Goal: Navigation & Orientation: Understand site structure

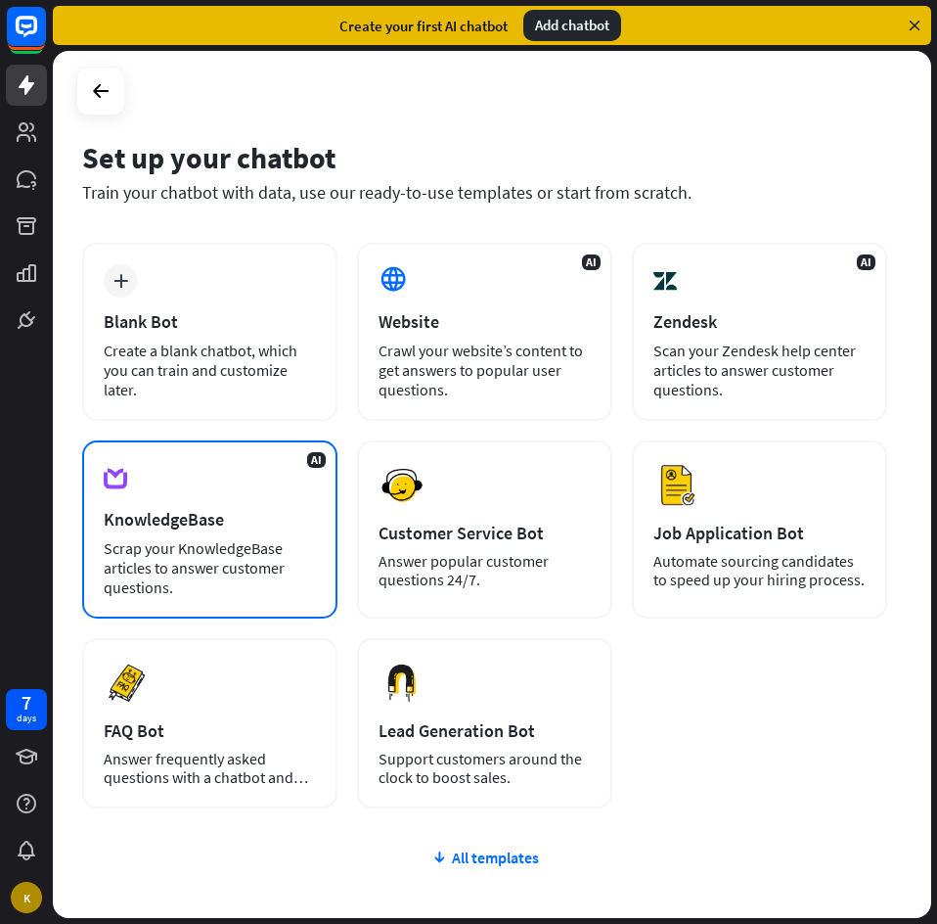
scroll to position [98, 0]
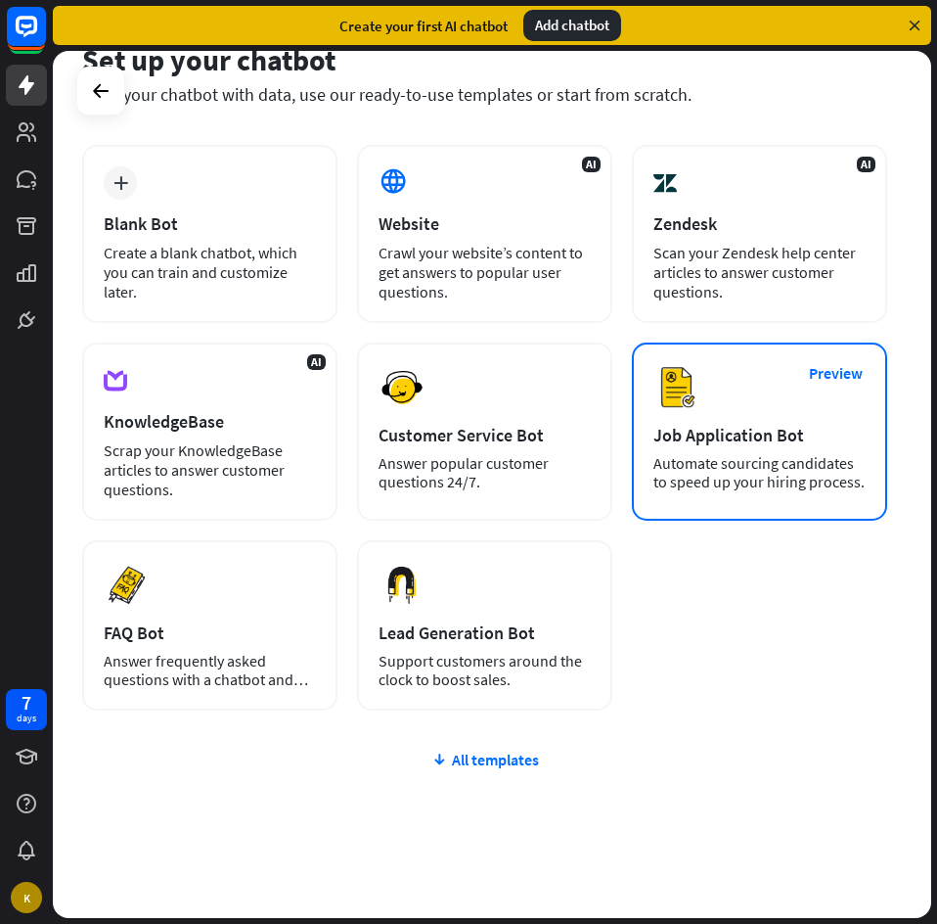
click at [749, 438] on div "Job Application Bot" at bounding box center [760, 435] width 212 height 23
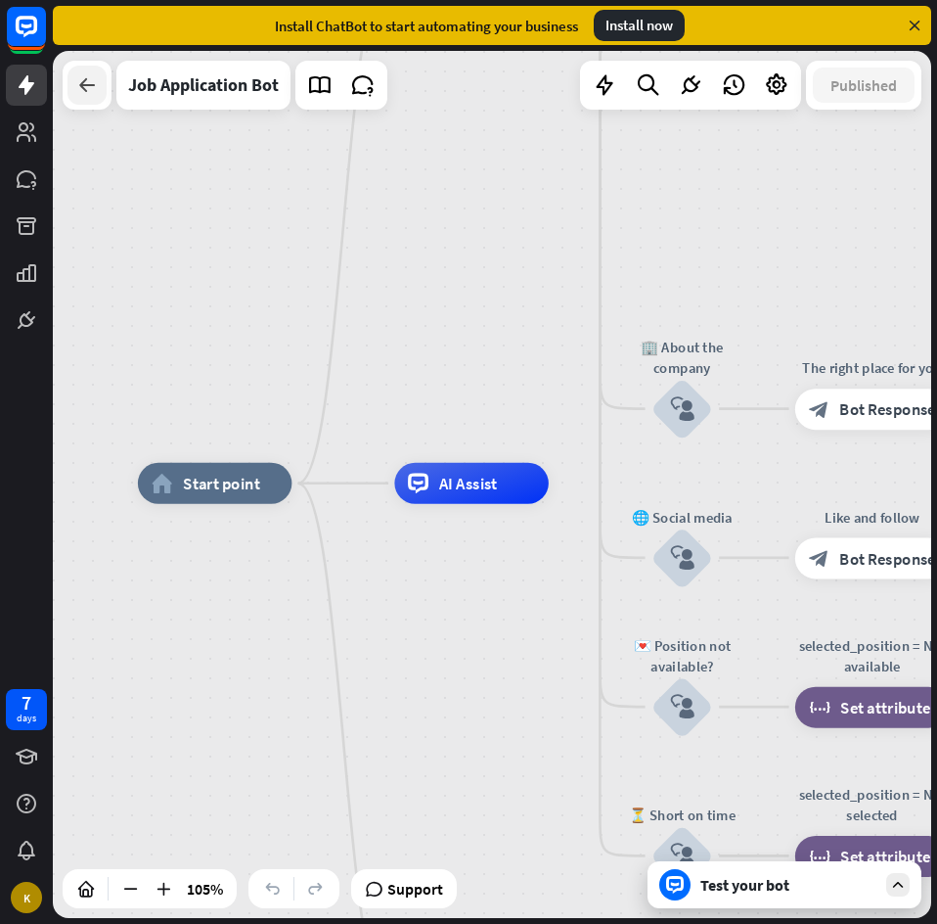
click at [93, 84] on icon at bounding box center [86, 84] width 23 height 23
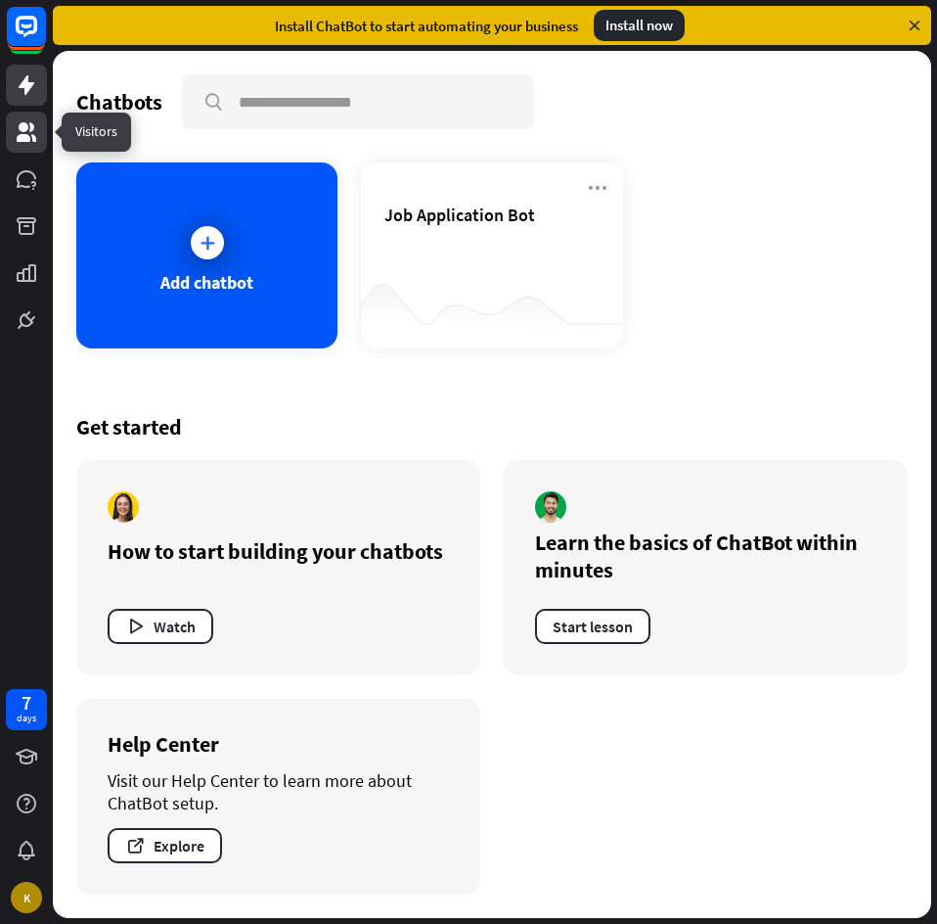
click at [21, 123] on icon at bounding box center [27, 132] width 20 height 20
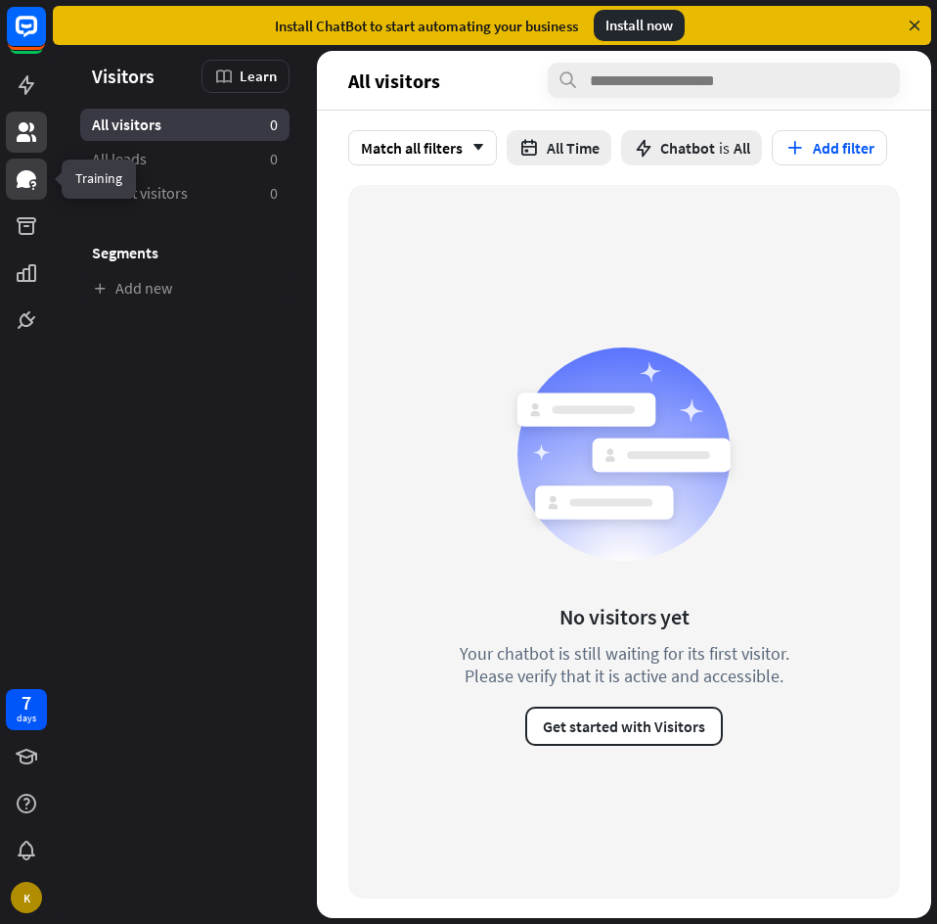
click at [26, 175] on icon at bounding box center [27, 179] width 20 height 18
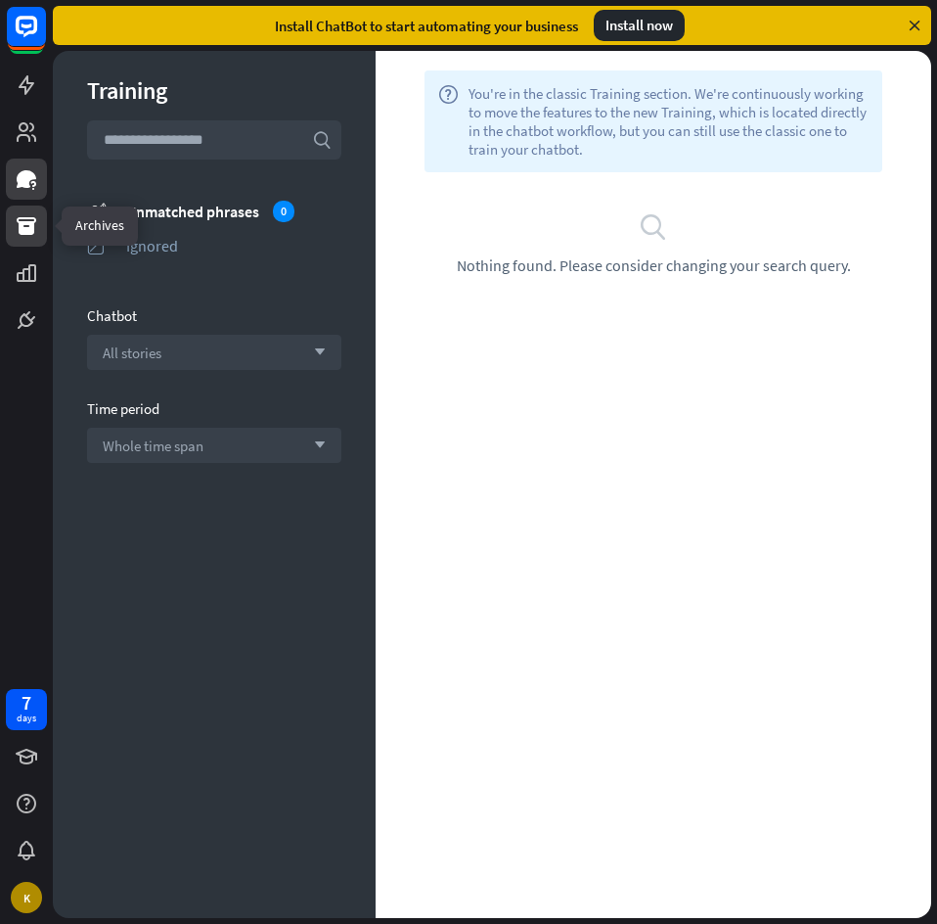
click at [31, 216] on icon at bounding box center [26, 225] width 23 height 23
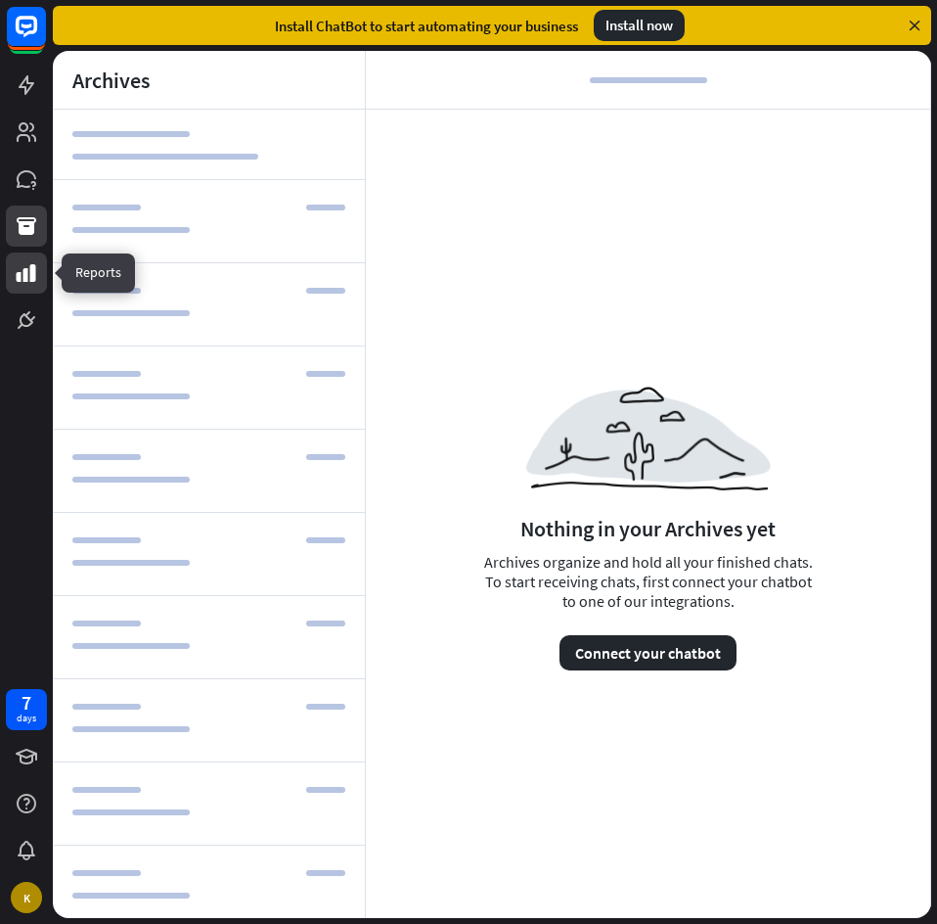
click at [19, 272] on icon at bounding box center [27, 273] width 20 height 18
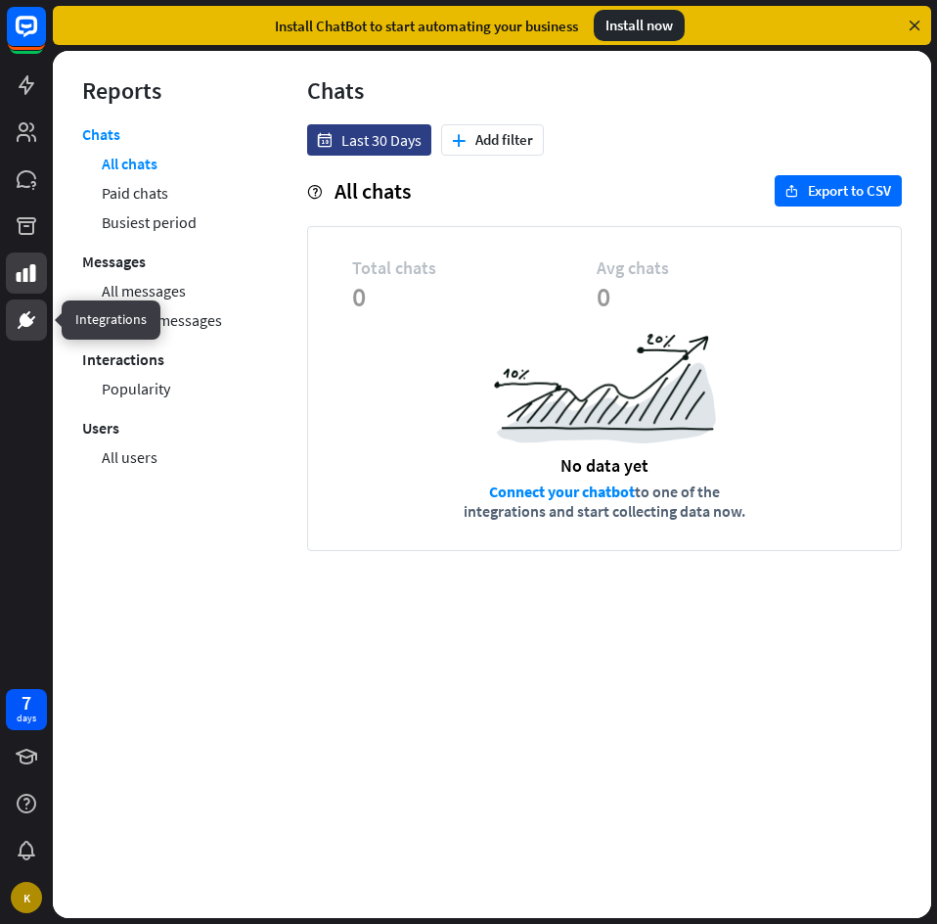
click at [20, 307] on link at bounding box center [26, 319] width 41 height 41
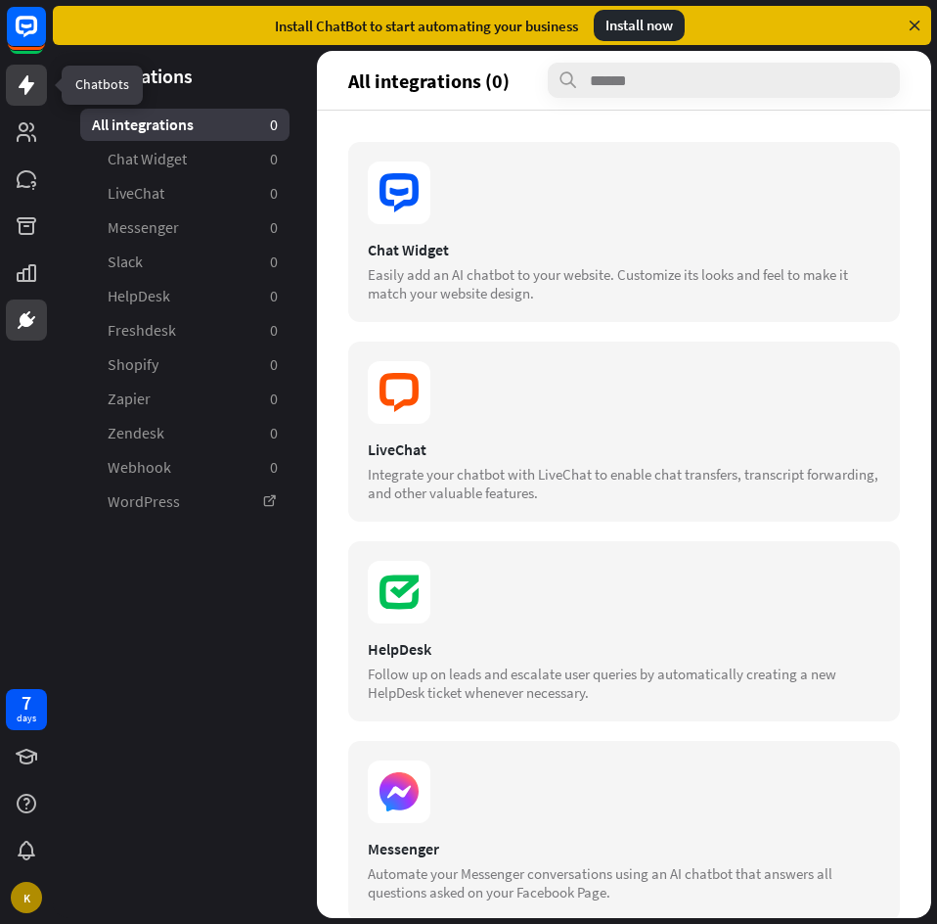
click at [27, 88] on icon at bounding box center [27, 85] width 16 height 20
